Goal: Information Seeking & Learning: Learn about a topic

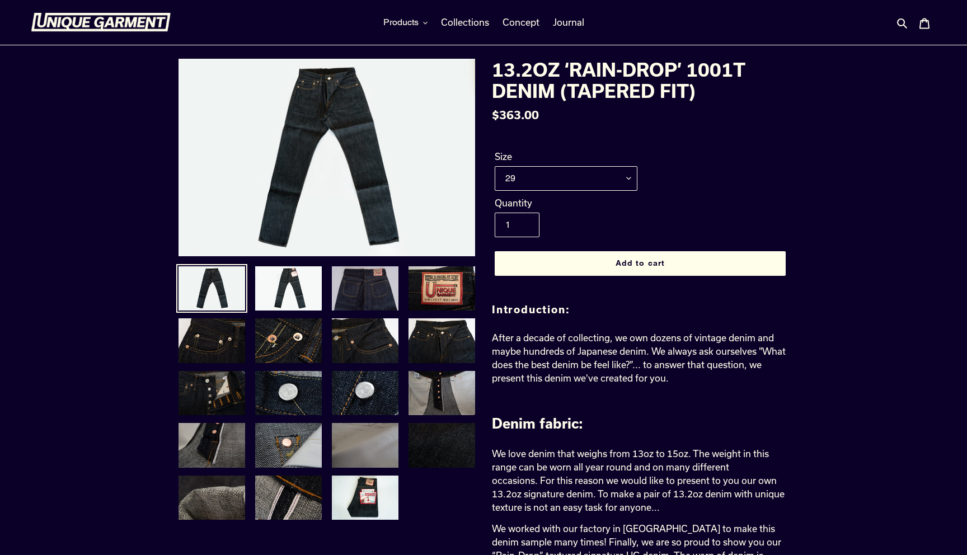
click at [363, 283] on img at bounding box center [365, 288] width 69 height 47
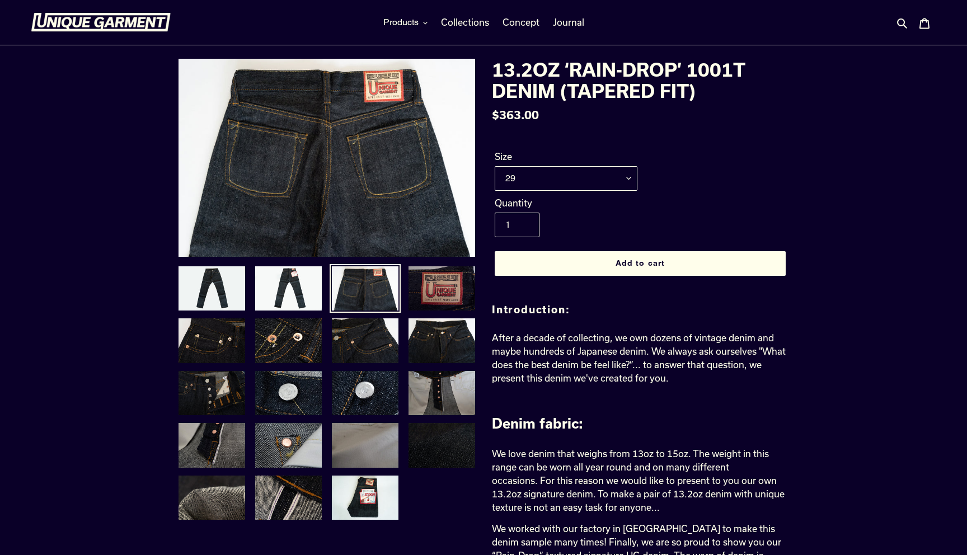
click at [430, 280] on img at bounding box center [441, 288] width 69 height 47
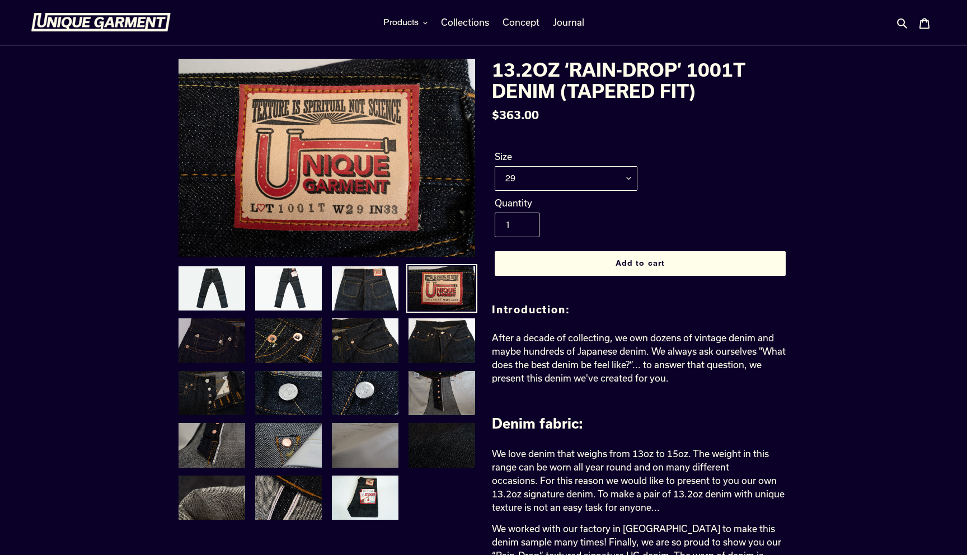
click at [212, 330] on img at bounding box center [211, 340] width 69 height 47
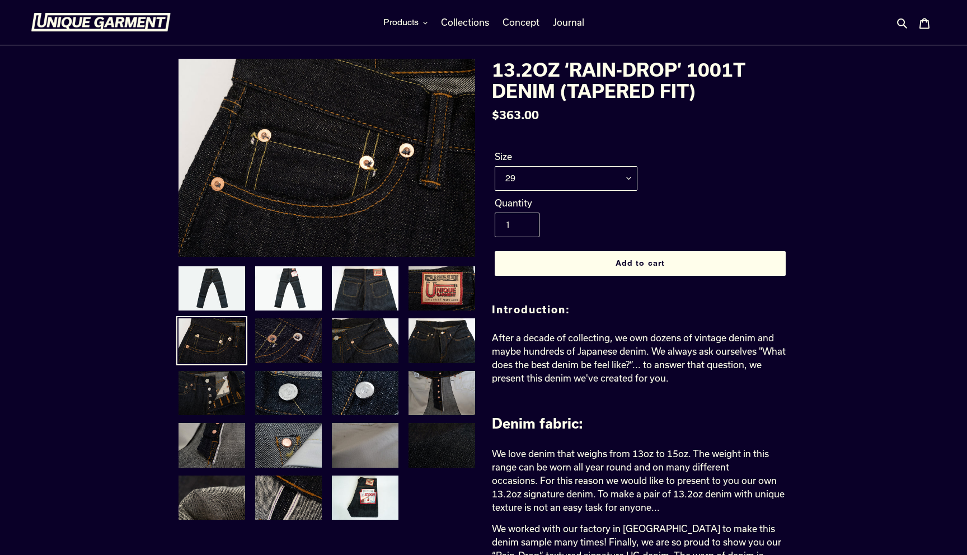
click at [289, 350] on img at bounding box center [288, 340] width 69 height 47
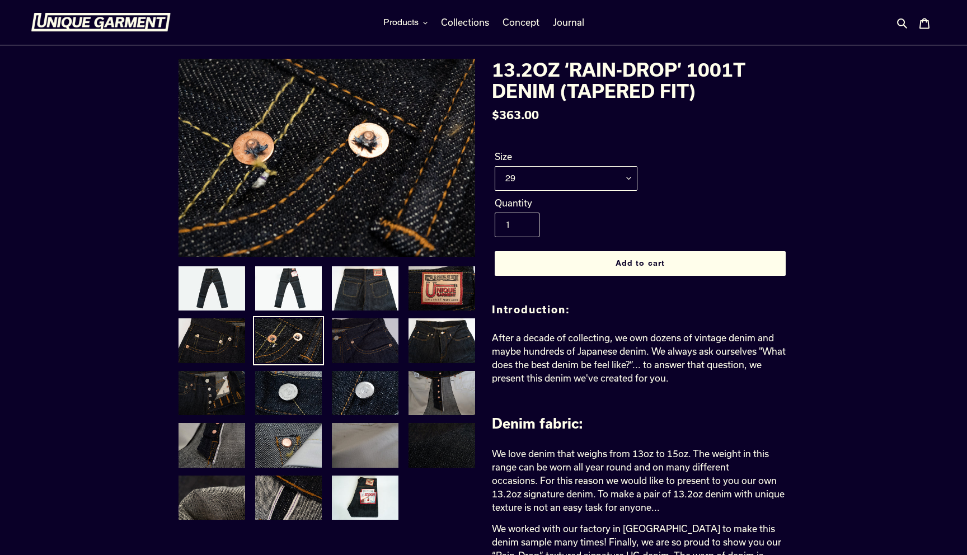
click at [345, 338] on img at bounding box center [365, 340] width 69 height 47
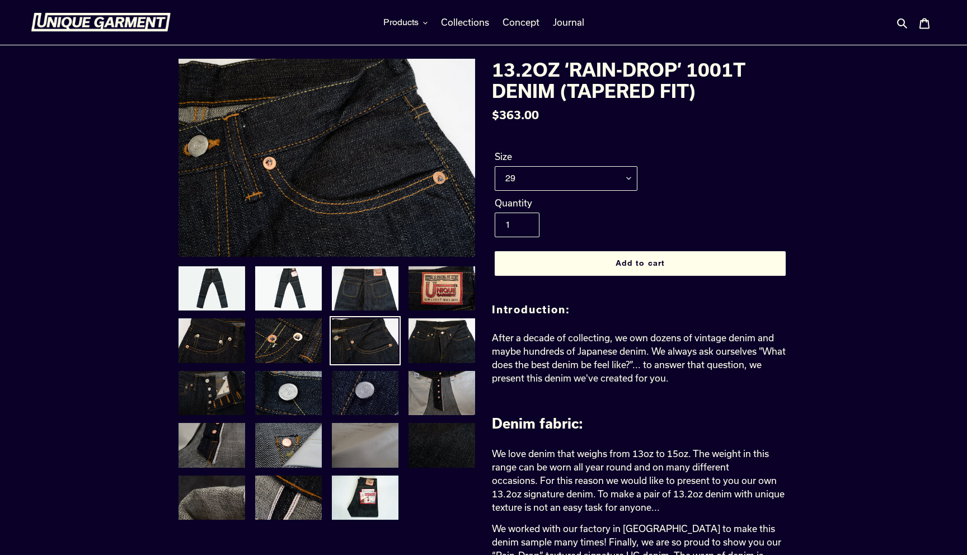
click at [359, 375] on img at bounding box center [365, 393] width 69 height 47
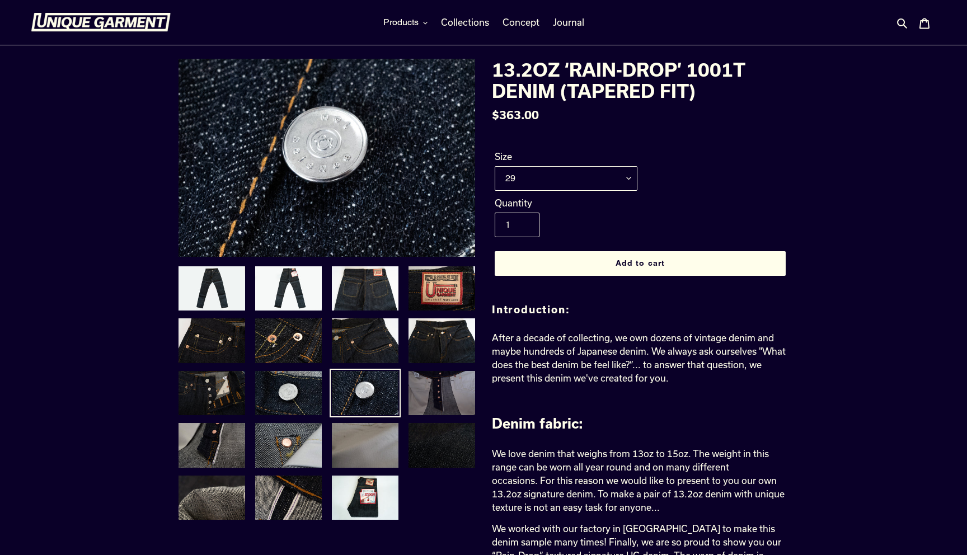
click at [447, 412] on img at bounding box center [441, 393] width 69 height 47
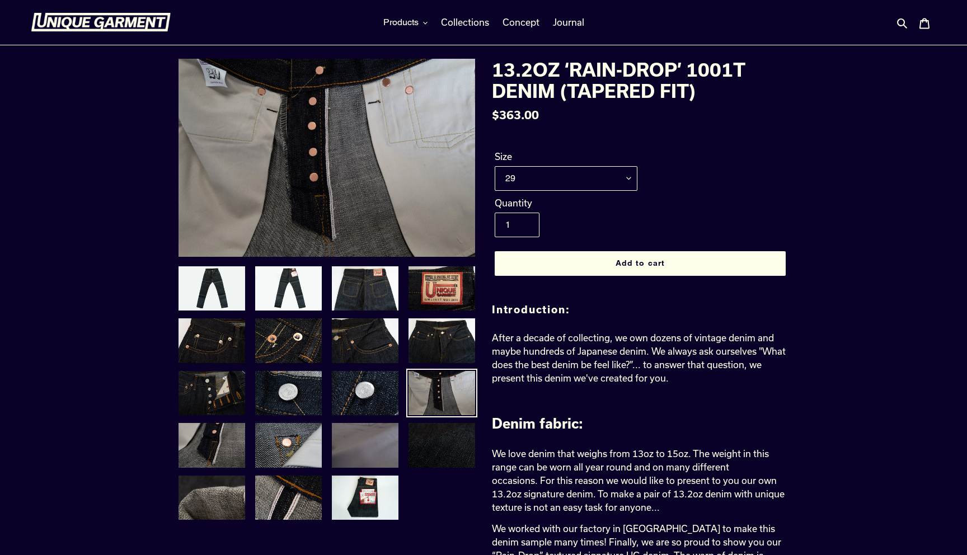
click at [344, 454] on img at bounding box center [365, 445] width 69 height 47
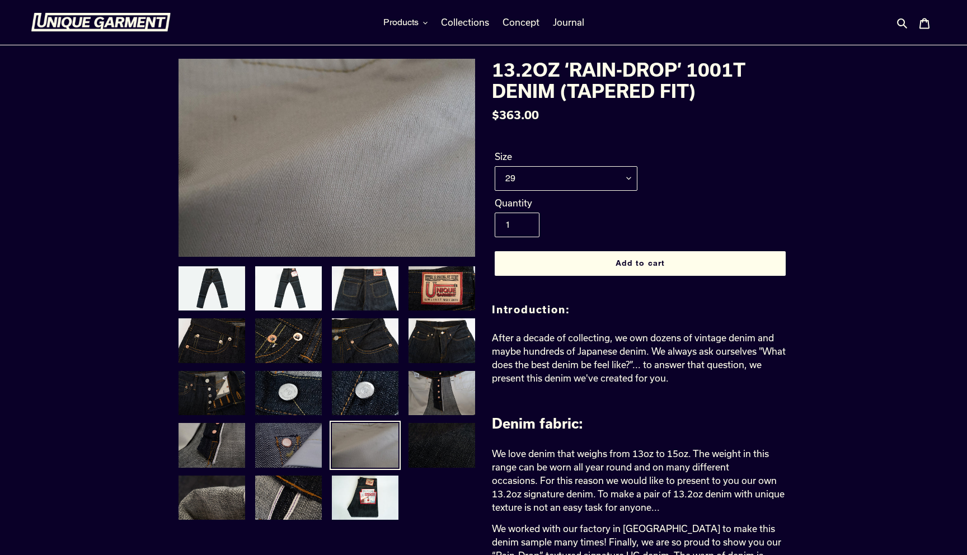
click at [304, 459] on img at bounding box center [288, 445] width 69 height 47
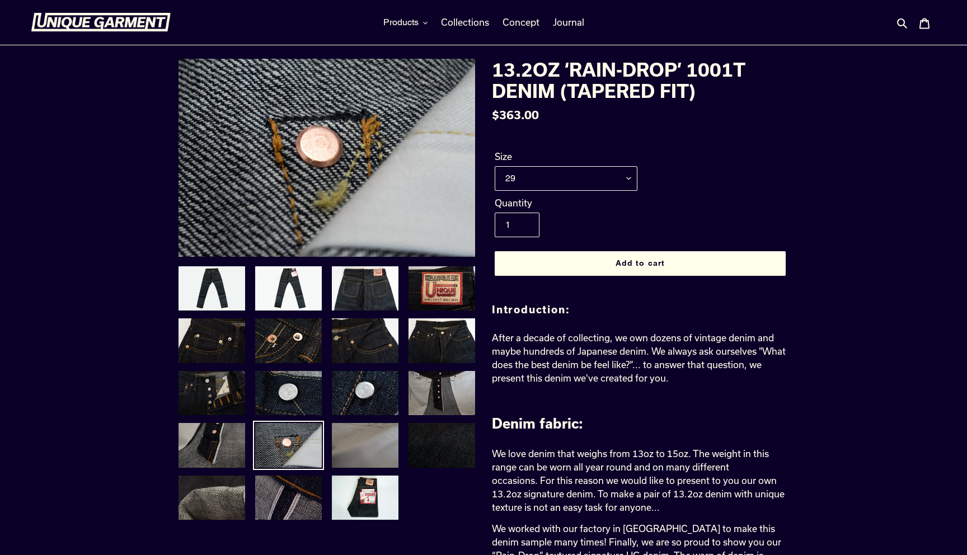
click at [287, 511] on img at bounding box center [288, 497] width 69 height 47
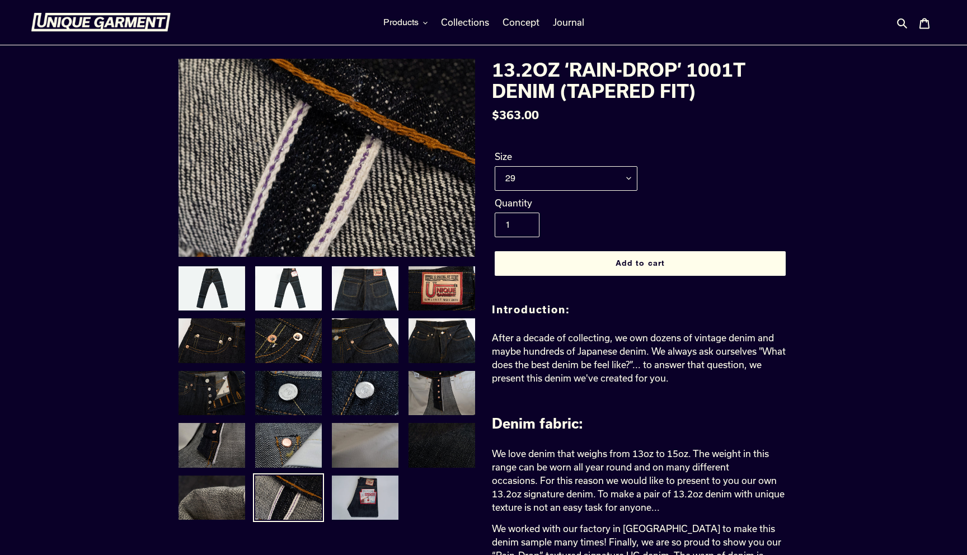
click at [365, 501] on img at bounding box center [365, 497] width 69 height 47
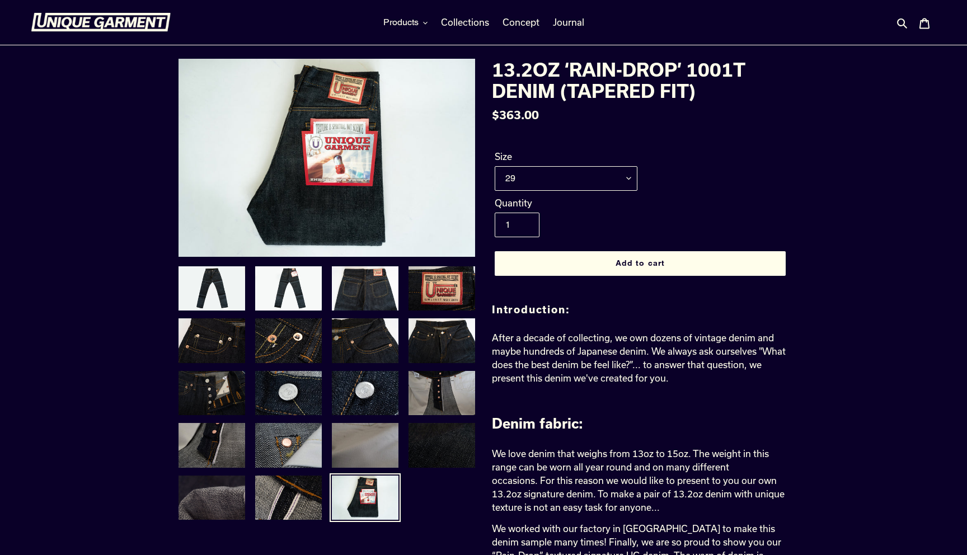
click at [185, 495] on img at bounding box center [211, 497] width 69 height 47
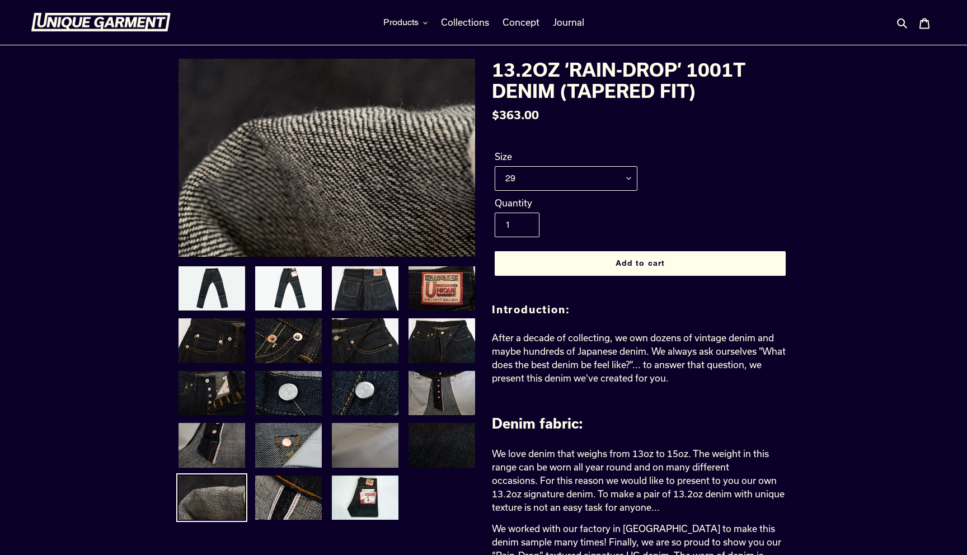
click at [690, 381] on p "After a decade of collecting, we own dozens of vintage denim and maybe hundreds…" at bounding box center [640, 358] width 297 height 54
drag, startPoint x: 629, startPoint y: 332, endPoint x: 704, endPoint y: 332, distance: 74.4
drag, startPoint x: 704, startPoint y: 332, endPoint x: 737, endPoint y: 342, distance: 34.5
click at [706, 332] on p "After a decade of collecting, we own dozens of vintage denim and maybe hundreds…" at bounding box center [640, 358] width 297 height 54
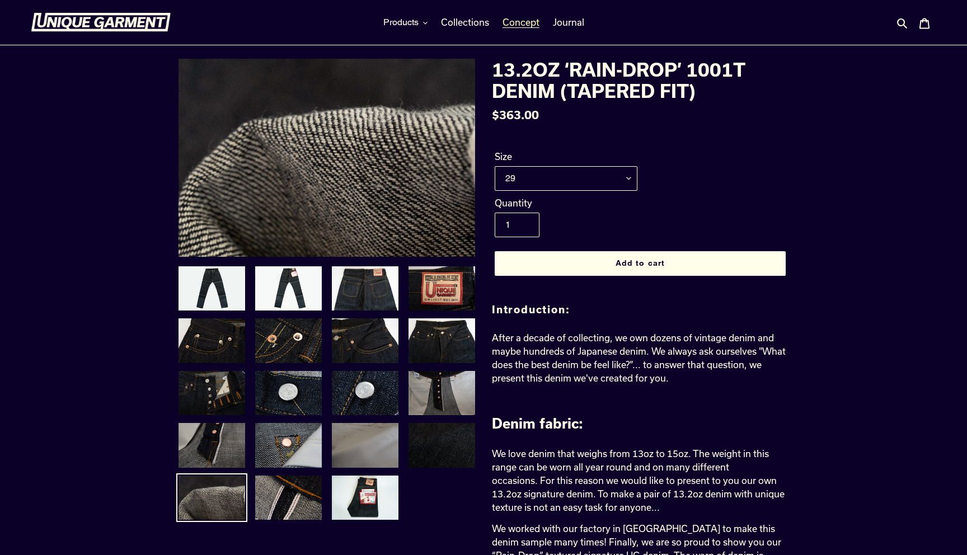
click at [535, 25] on span "Concept" at bounding box center [520, 22] width 37 height 11
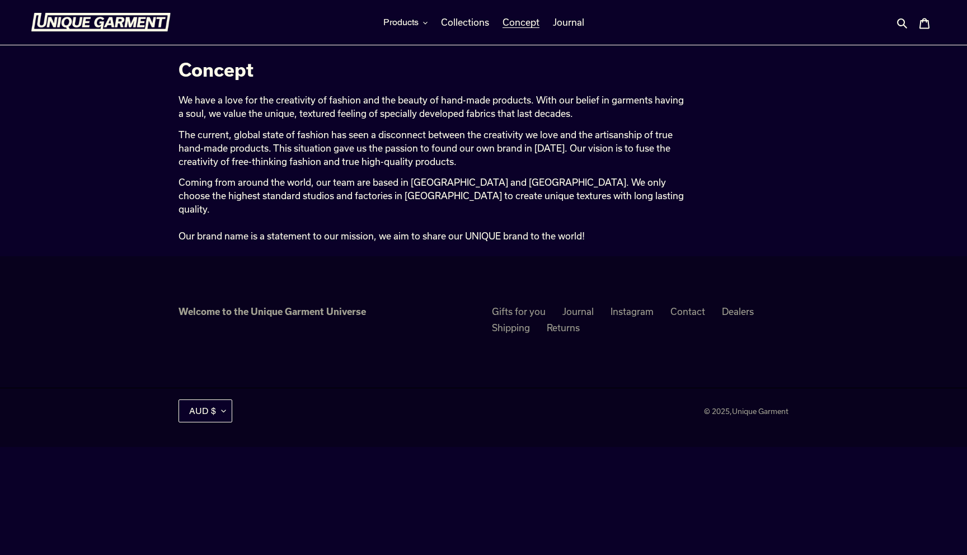
drag, startPoint x: 213, startPoint y: 104, endPoint x: 318, endPoint y: 107, distance: 105.8
click at [314, 107] on p "We have a love for the creativity of fashion and the beauty of hand-made produc…" at bounding box center [430, 106] width 505 height 27
click at [318, 107] on p "We have a love for the creativity of fashion and the beauty of hand-made produc…" at bounding box center [430, 106] width 505 height 27
drag, startPoint x: 262, startPoint y: 186, endPoint x: 369, endPoint y: 184, distance: 107.5
click at [369, 184] on p "Coming from around the world, our team are based in Australia and Japan. We onl…" at bounding box center [430, 209] width 505 height 67
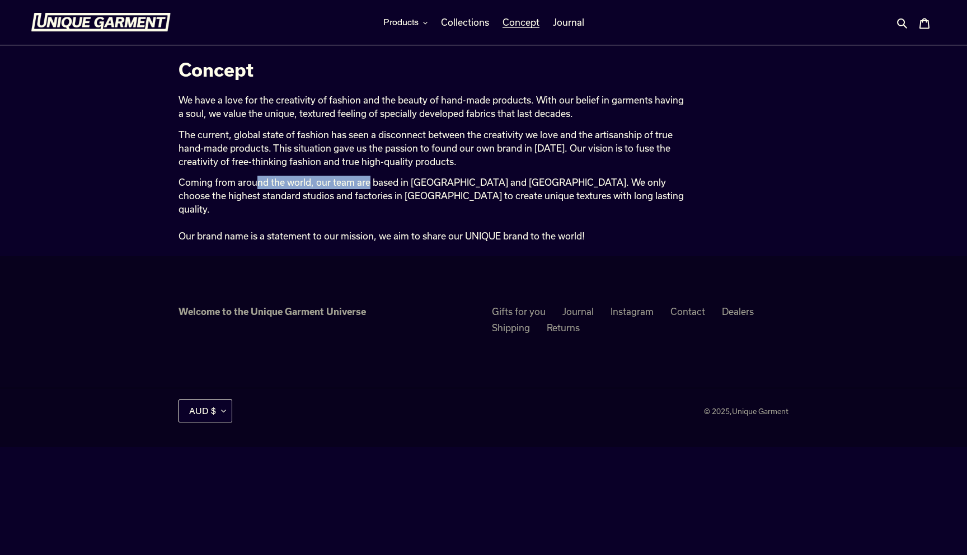
click at [369, 184] on p "Coming from around the world, our team are based in Australia and Japan. We onl…" at bounding box center [430, 209] width 505 height 67
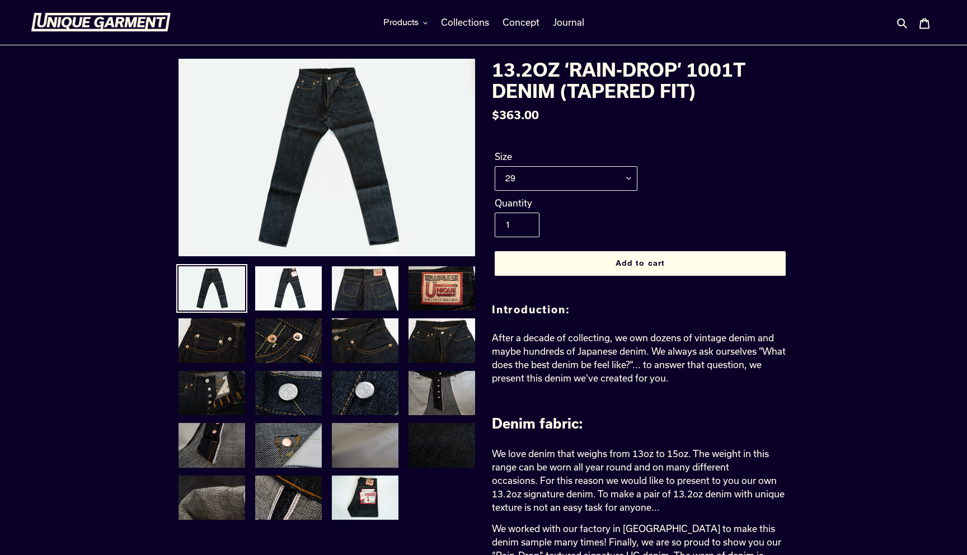
click at [114, 30] on img at bounding box center [101, 22] width 140 height 19
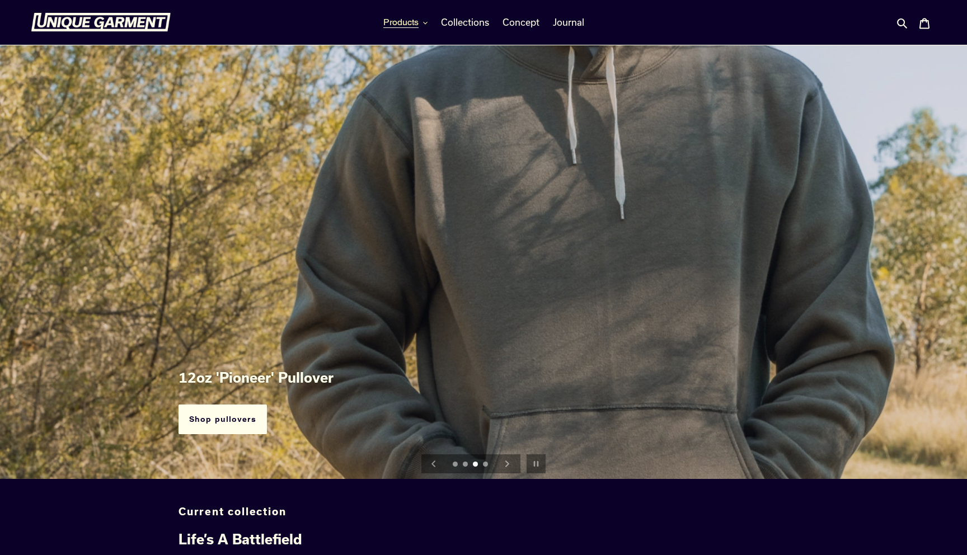
click at [412, 27] on span "Products" at bounding box center [400, 22] width 35 height 11
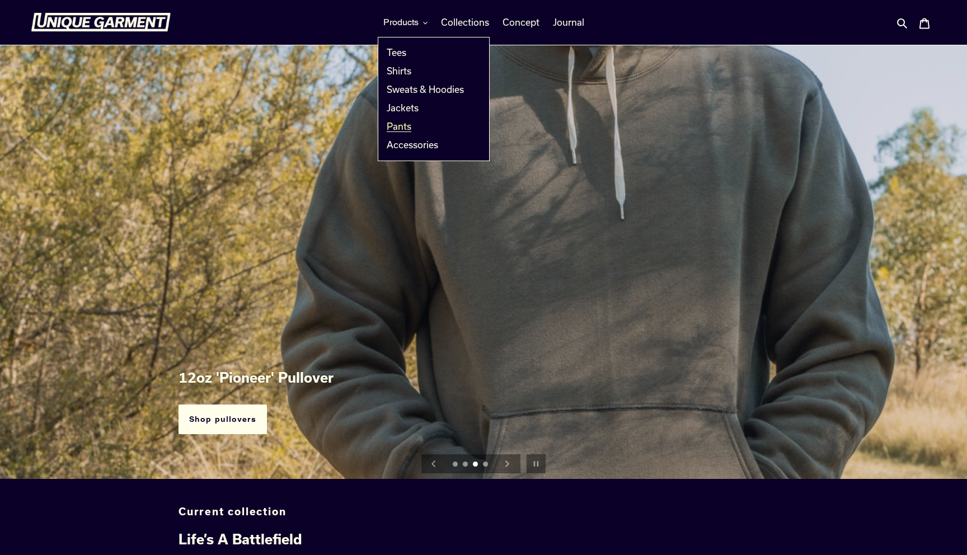
click at [405, 126] on span "Pants" at bounding box center [399, 126] width 25 height 11
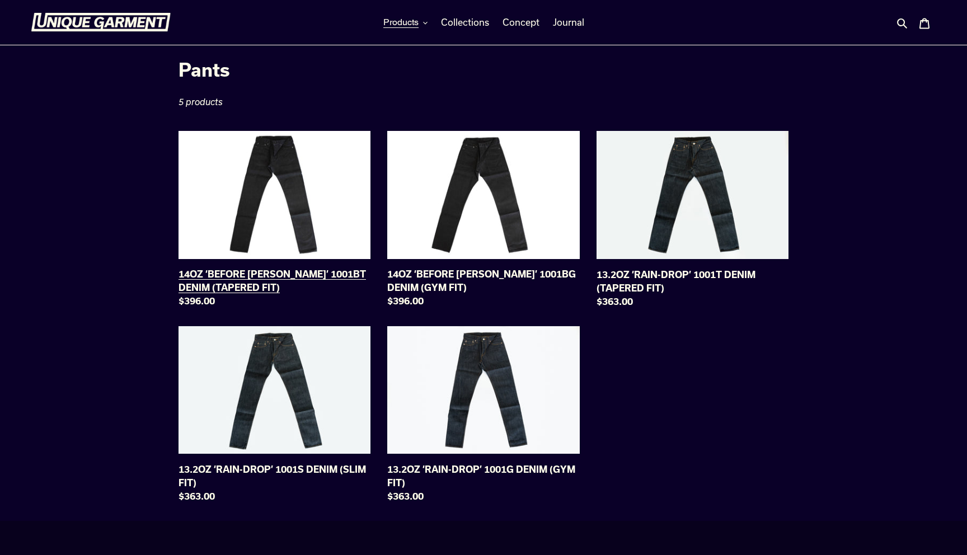
click at [276, 203] on link "14OZ ‘BEFORE [PERSON_NAME]’ 1001BT DENIM (TAPERED FIT)" at bounding box center [274, 221] width 192 height 181
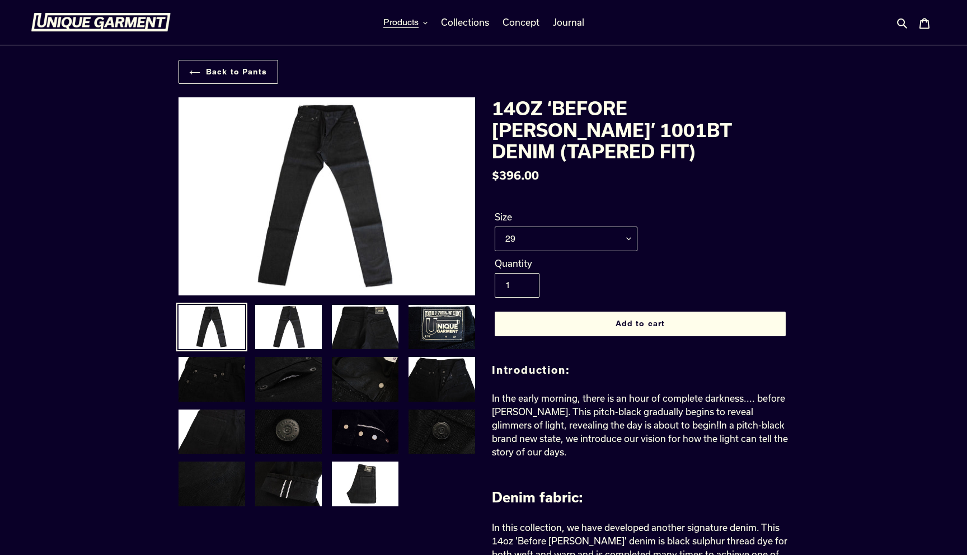
click at [367, 449] on img at bounding box center [365, 431] width 69 height 47
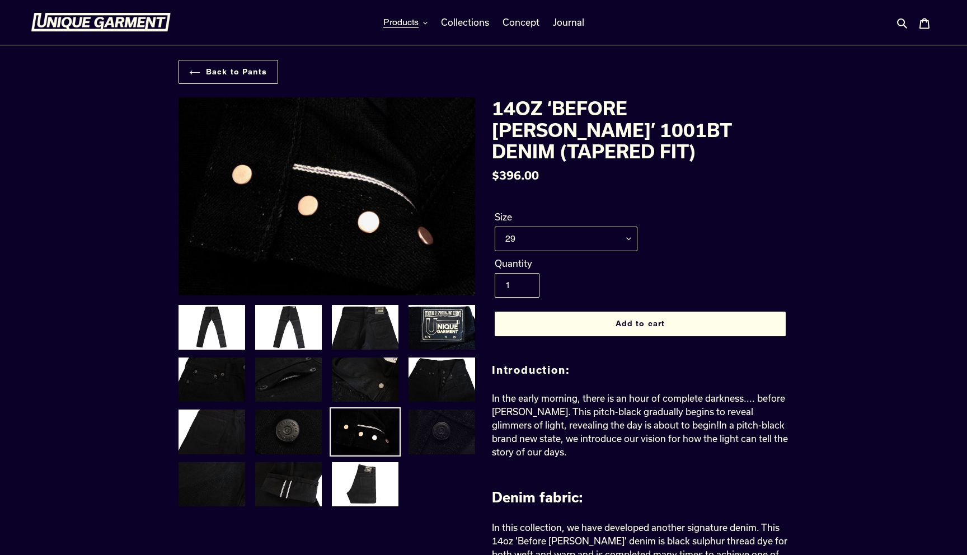
click at [426, 444] on img at bounding box center [441, 431] width 69 height 47
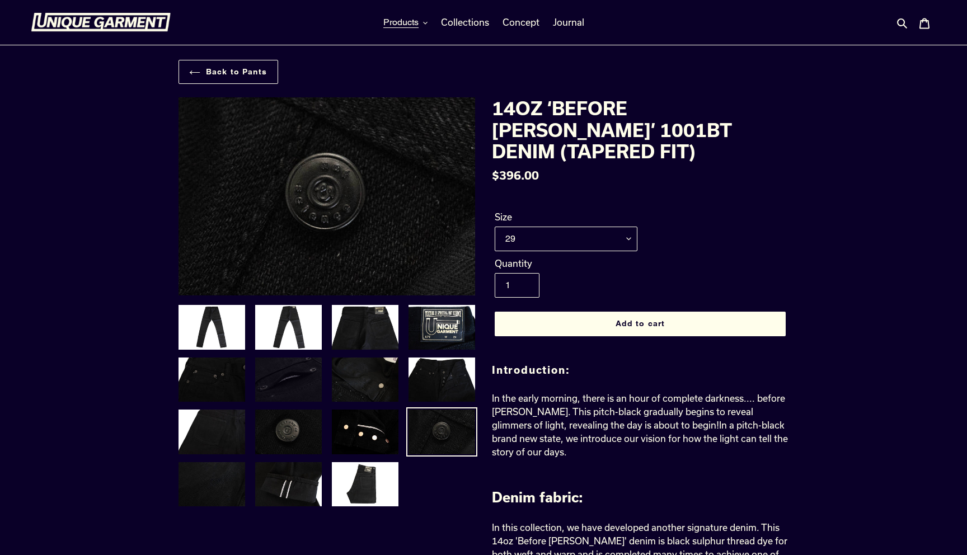
click at [285, 359] on img at bounding box center [288, 379] width 69 height 47
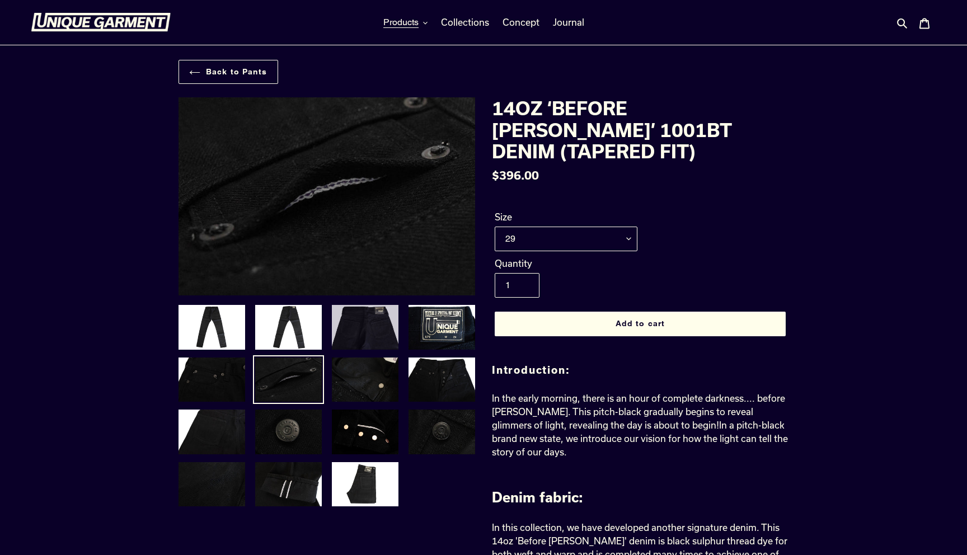
click at [367, 347] on img at bounding box center [365, 327] width 69 height 47
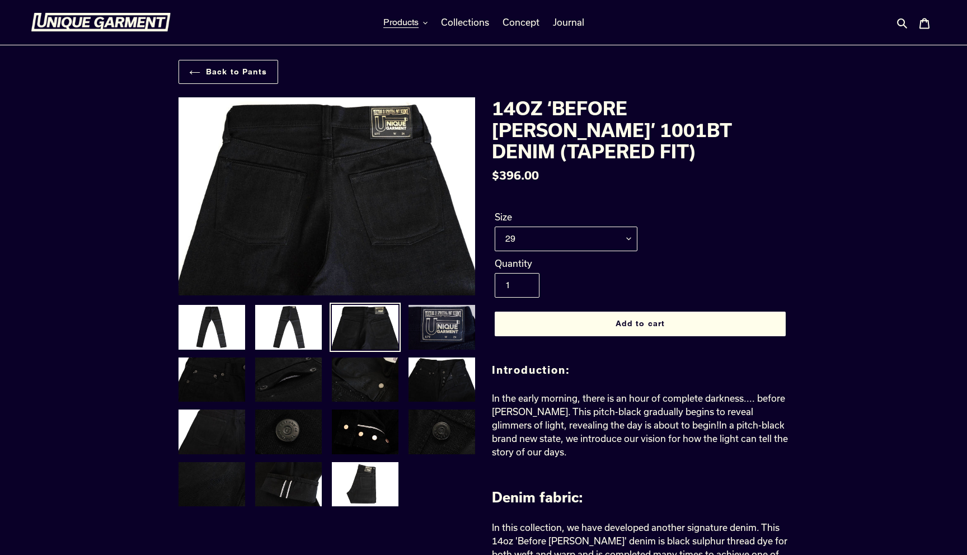
click at [441, 347] on img at bounding box center [441, 327] width 69 height 47
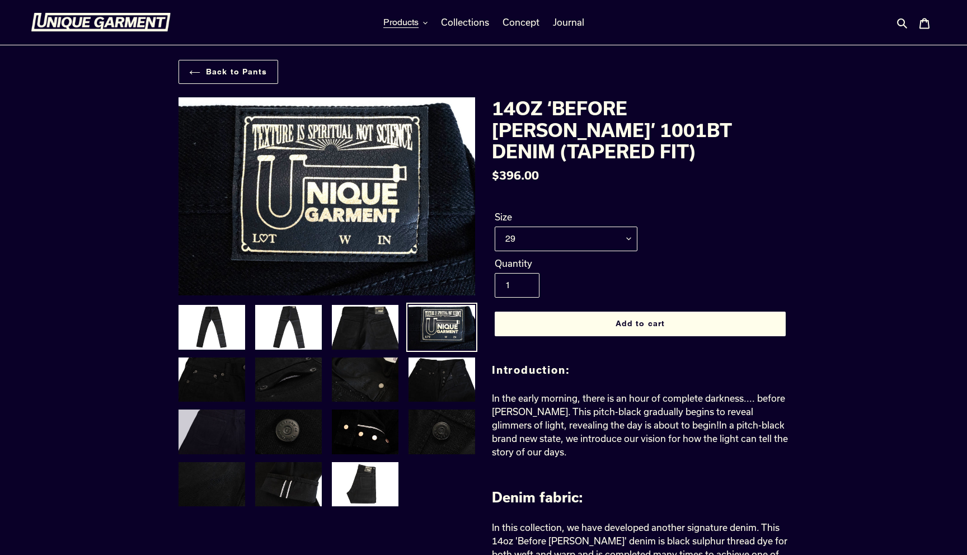
click at [238, 414] on img at bounding box center [211, 431] width 69 height 47
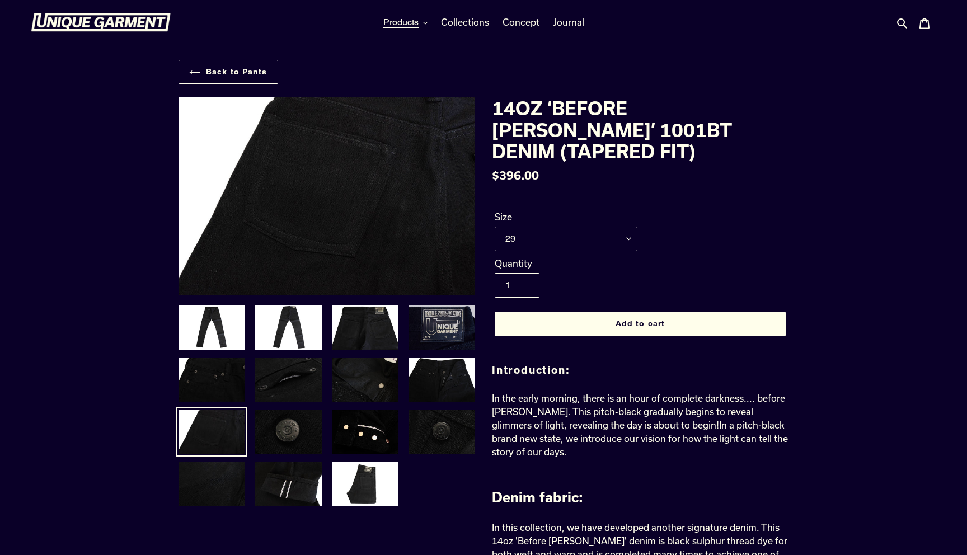
click at [435, 350] on link at bounding box center [441, 327] width 71 height 49
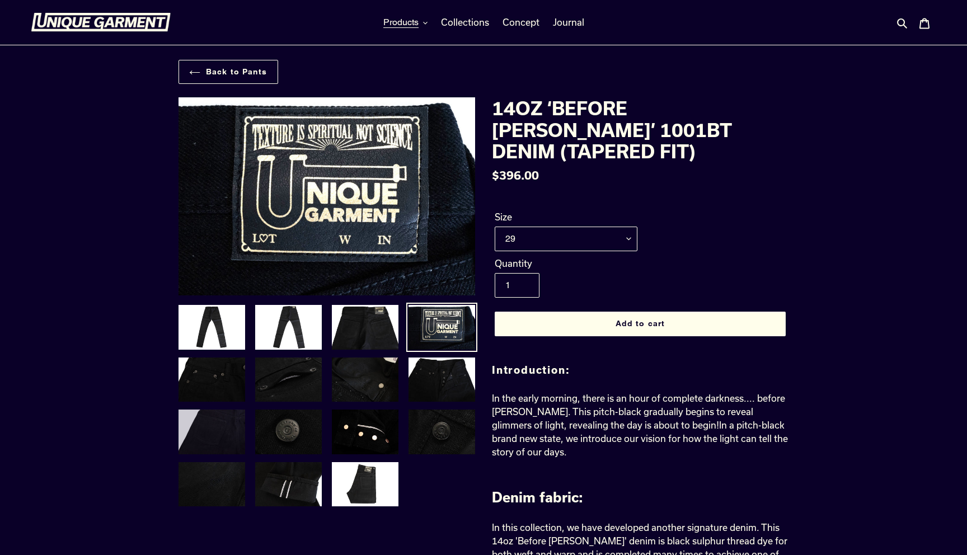
click at [210, 419] on img at bounding box center [211, 431] width 69 height 47
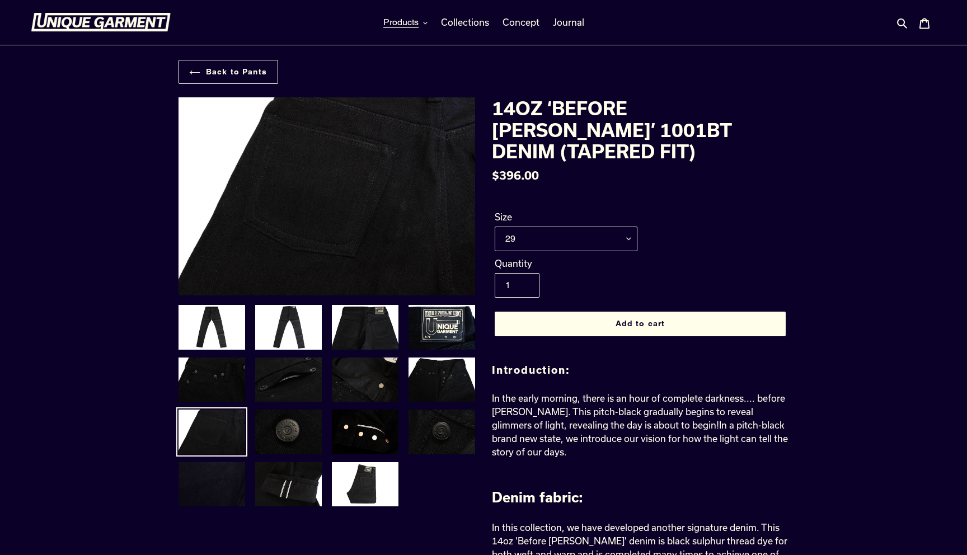
click at [232, 473] on img at bounding box center [211, 484] width 69 height 47
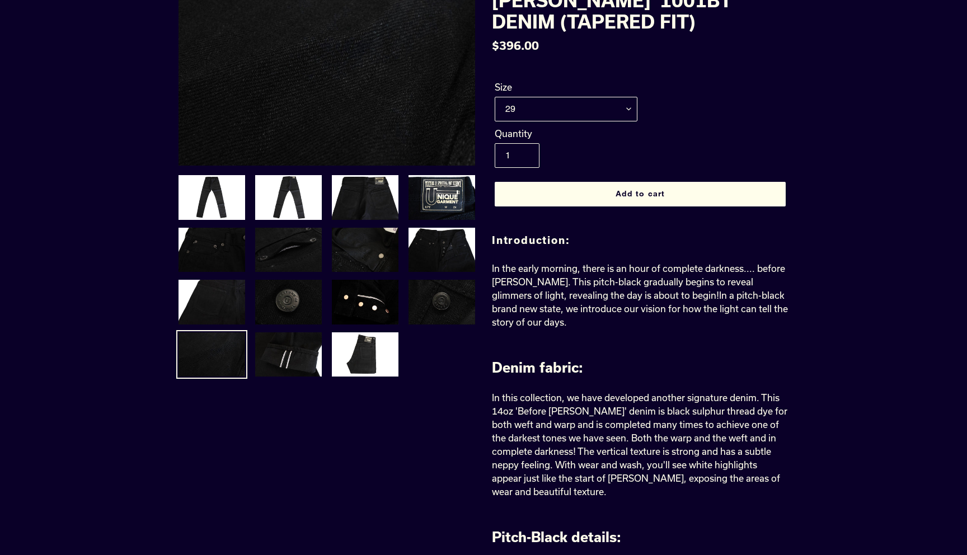
scroll to position [141, 0]
